Goal: Transaction & Acquisition: Purchase product/service

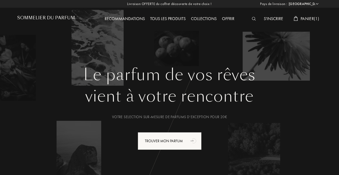
select select "FR"
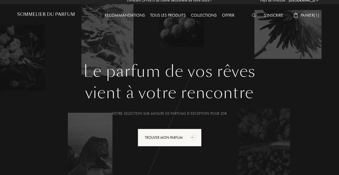
click at [300, 16] on span "Panier ( 1 )" at bounding box center [309, 15] width 19 height 6
click at [0, 0] on div "Pays de livraison : Afghanistan Afrique du Sud Albanie Algérie Allemagne Andorr…" at bounding box center [0, 0] width 0 height 0
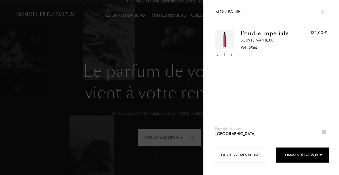
click at [315, 81] on div "- 1 + Poudre Impériale Sous le Manteau Vol : 50 mL 135,00 €" at bounding box center [271, 73] width 136 height 105
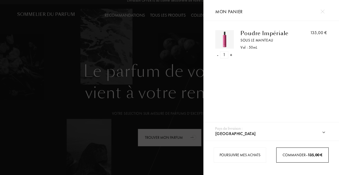
click at [286, 155] on span "Commander – 135,00 €" at bounding box center [302, 155] width 40 height 5
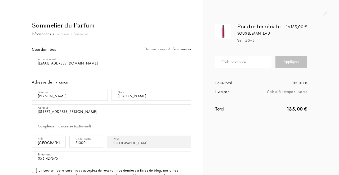
select select "FR"
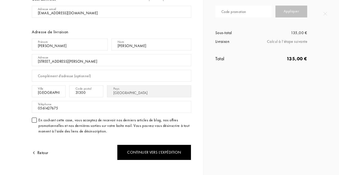
scroll to position [51, 0]
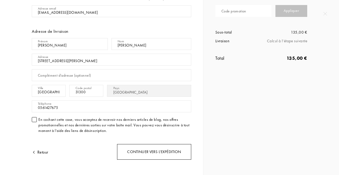
click at [162, 153] on div "Continuer vers l’expédition" at bounding box center [154, 152] width 74 height 16
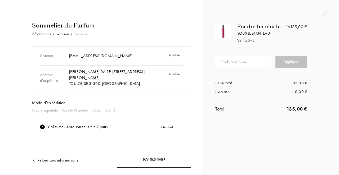
click at [165, 160] on div "Poursuivre" at bounding box center [154, 160] width 74 height 16
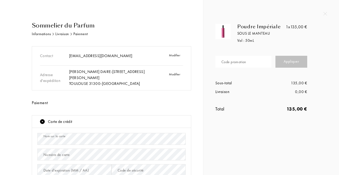
click at [43, 162] on div "Numéro de carte" at bounding box center [111, 155] width 148 height 16
click at [44, 162] on div "Numéro de carte" at bounding box center [111, 155] width 148 height 16
click at [43, 153] on div "Numéro de carte" at bounding box center [56, 155] width 26 height 6
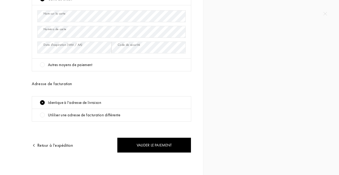
scroll to position [123, 0]
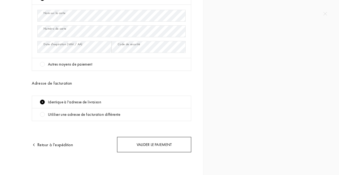
click at [141, 145] on div "Valider le paiement" at bounding box center [154, 145] width 74 height 16
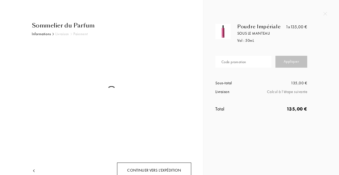
click at [136, 168] on div "Continuer vers l’expédition" at bounding box center [154, 171] width 74 height 16
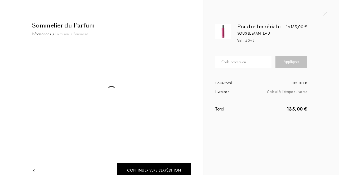
click at [63, 29] on div "Sommelier du Parfum" at bounding box center [111, 25] width 159 height 9
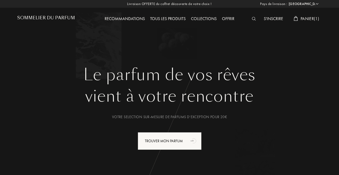
select select "FR"
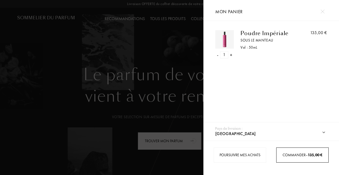
click at [291, 152] on div "Commander – 135,00 €" at bounding box center [302, 155] width 52 height 15
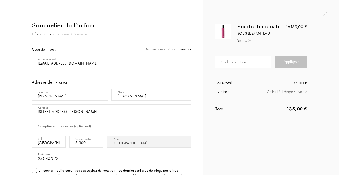
select select "FR"
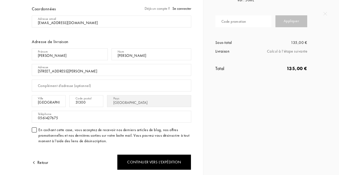
scroll to position [44, 0]
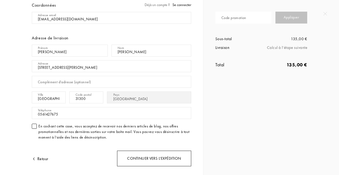
click at [152, 156] on div "Continuer vers l’expédition" at bounding box center [154, 159] width 74 height 16
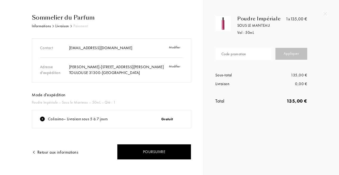
scroll to position [15, 0]
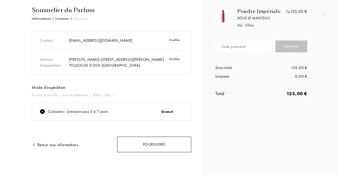
click at [154, 142] on div "Poursuivre" at bounding box center [154, 145] width 74 height 16
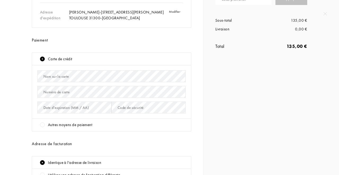
scroll to position [64, 0]
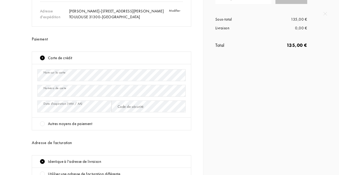
click at [118, 105] on div "Code de sécurité" at bounding box center [131, 107] width 26 height 6
click at [73, 107] on div "Date d'expiration (MM / AA)" at bounding box center [65, 107] width 45 height 6
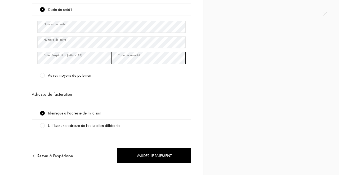
scroll to position [119, 0]
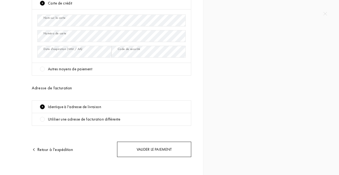
click at [147, 150] on div "Valider le paiement" at bounding box center [154, 150] width 74 height 16
